Goal: Register for event/course

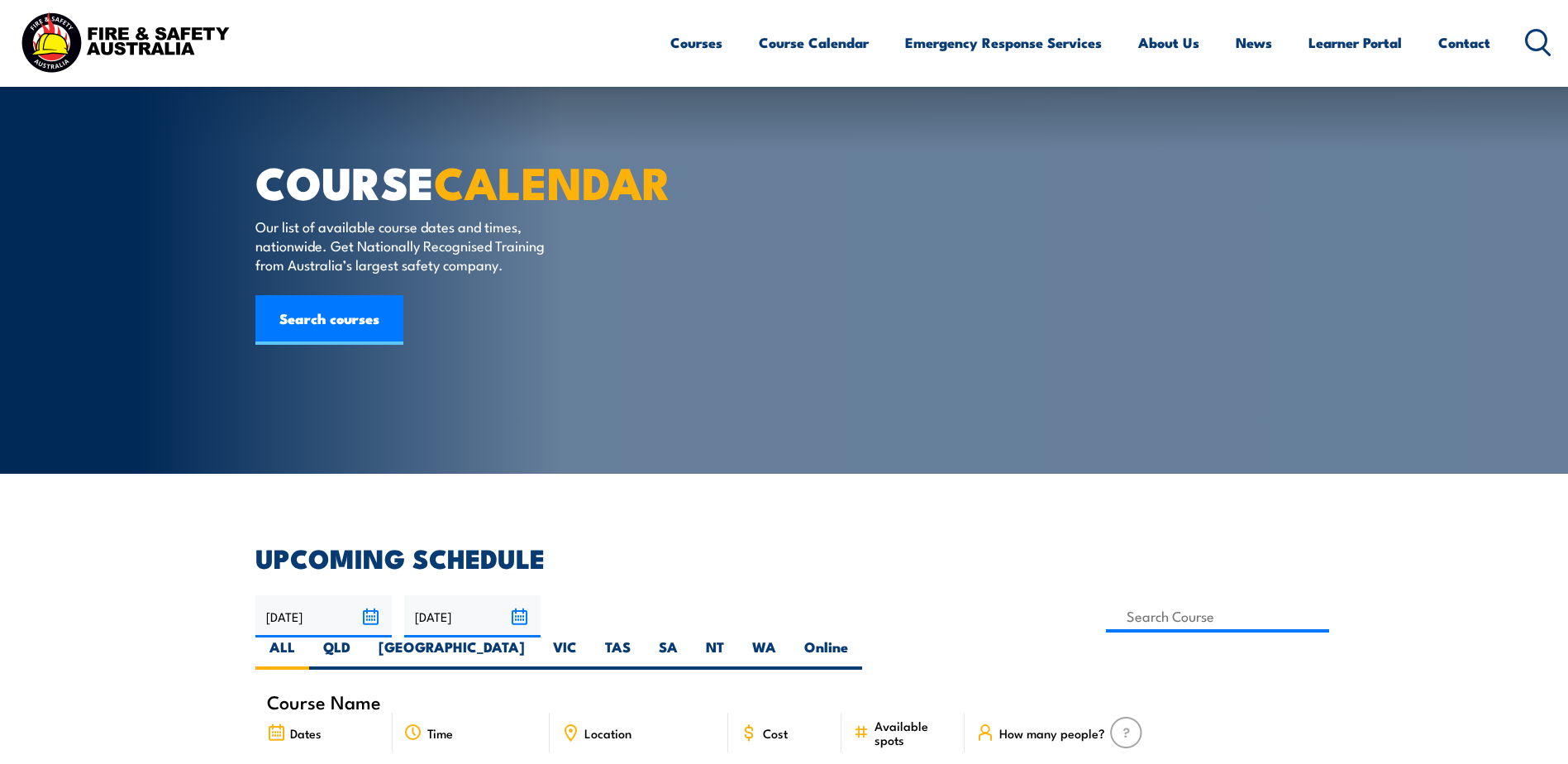
scroll to position [413, 0]
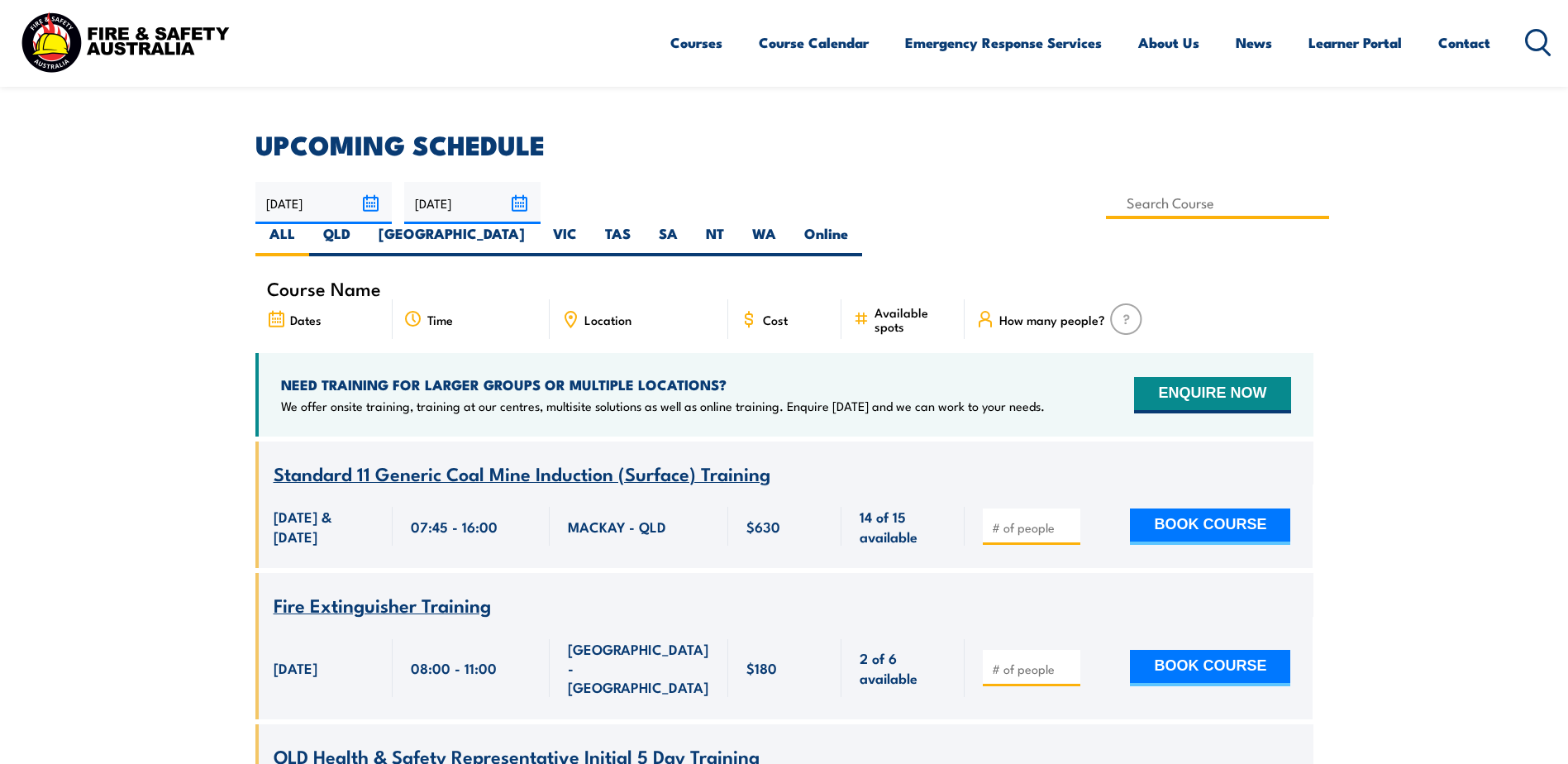
click at [1106, 203] on input at bounding box center [1217, 203] width 224 height 32
type input "Fire Warden Training"
click at [364, 224] on label "QLD" at bounding box center [336, 240] width 55 height 32
click at [361, 224] on input "QLD" at bounding box center [355, 228] width 10 height 10
radio input "true"
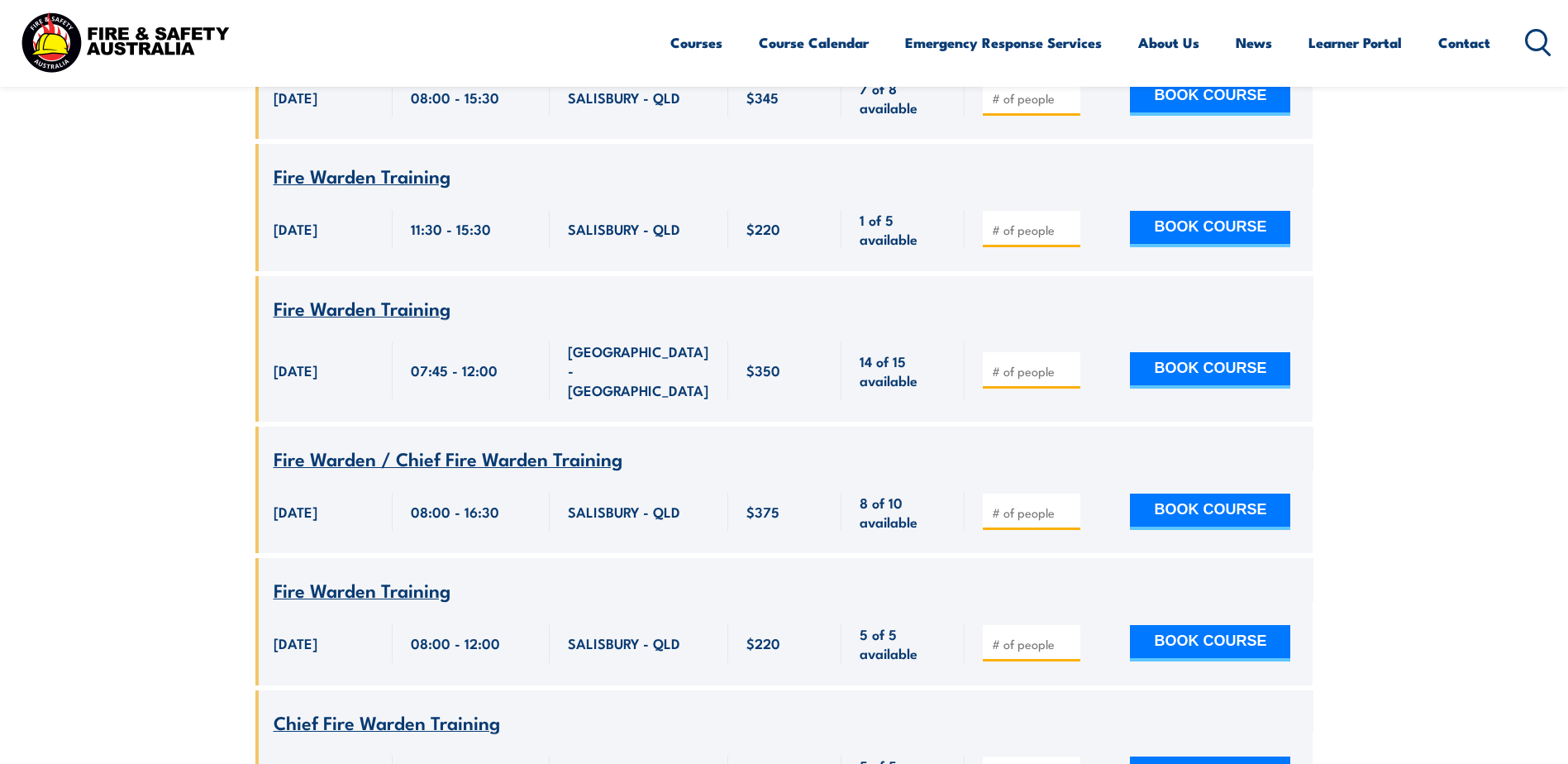
scroll to position [1029, 0]
